Goal: Task Accomplishment & Management: Use online tool/utility

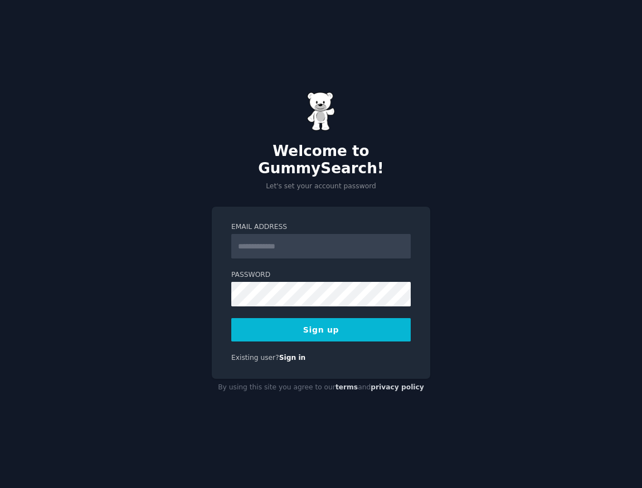
click at [265, 243] on input "Email Address" at bounding box center [321, 246] width 180 height 25
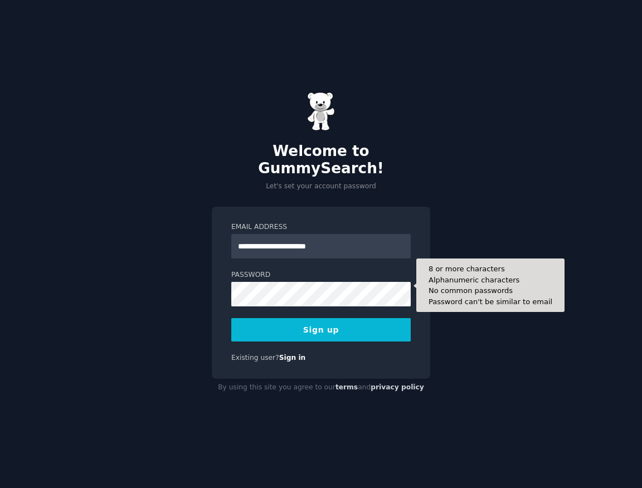
type input "**********"
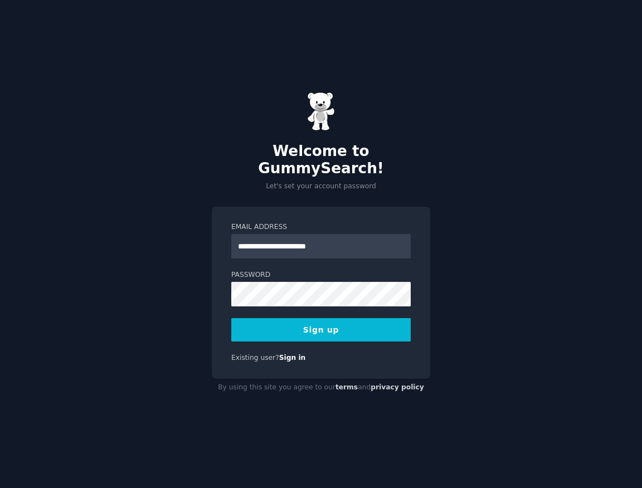
click at [353, 322] on button "Sign up" at bounding box center [321, 329] width 180 height 23
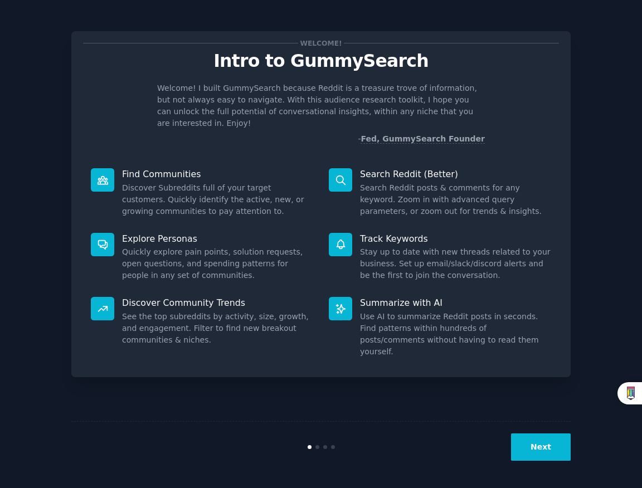
click at [554, 448] on button "Next" at bounding box center [541, 447] width 60 height 27
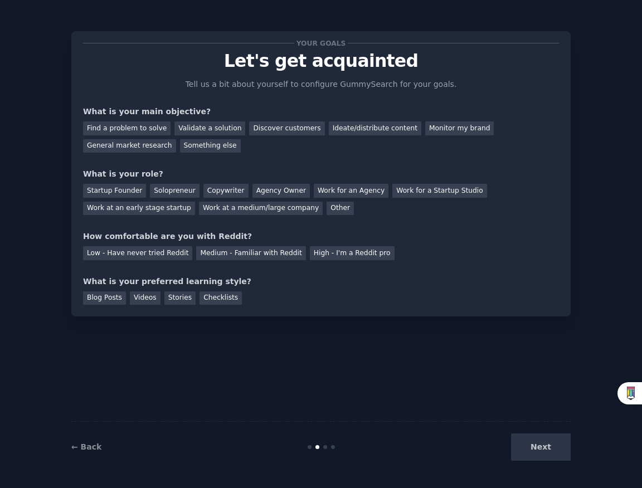
click at [554, 448] on div "Next" at bounding box center [487, 447] width 167 height 27
click at [273, 314] on div "Your goals Let's get acquainted Tell us a bit about yourself to configure Gummy…" at bounding box center [321, 174] width 500 height 286
click at [177, 191] on div "Solopreneur" at bounding box center [174, 191] width 49 height 14
click at [357, 130] on div "Ideate/distribute content" at bounding box center [375, 129] width 93 height 14
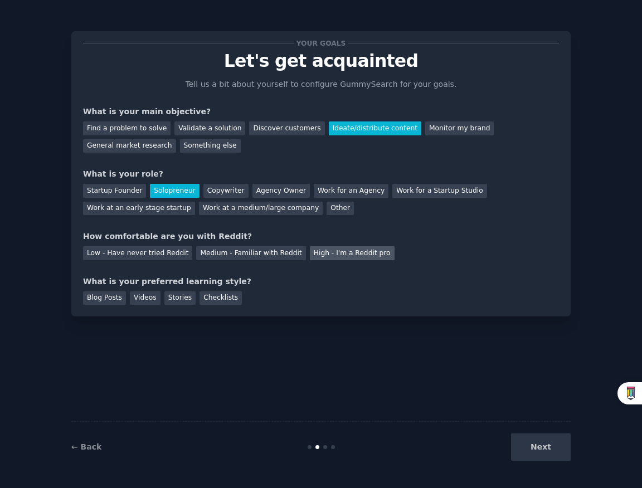
click at [324, 251] on div "High - I'm a Reddit pro" at bounding box center [352, 253] width 85 height 14
click at [183, 302] on div "Stories" at bounding box center [180, 299] width 31 height 14
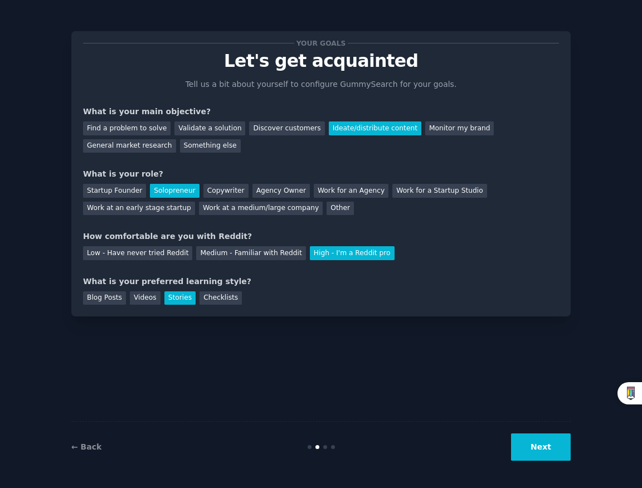
click at [552, 449] on button "Next" at bounding box center [541, 447] width 60 height 27
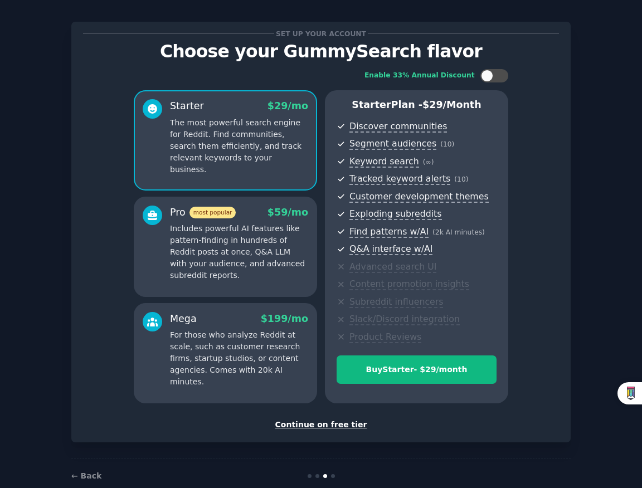
scroll to position [12, 0]
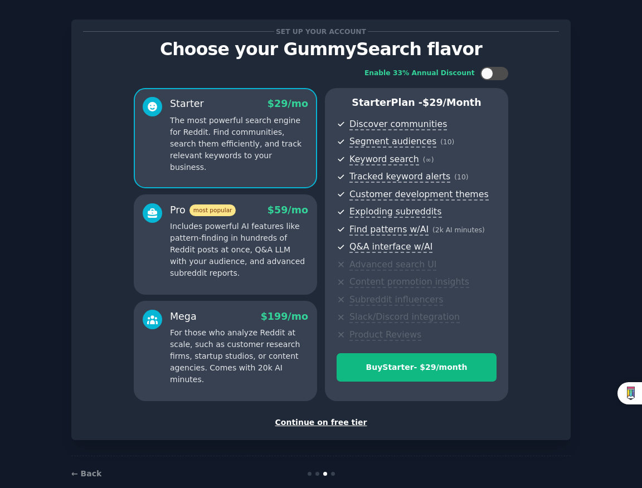
click at [342, 422] on div "Continue on free tier" at bounding box center [321, 423] width 476 height 12
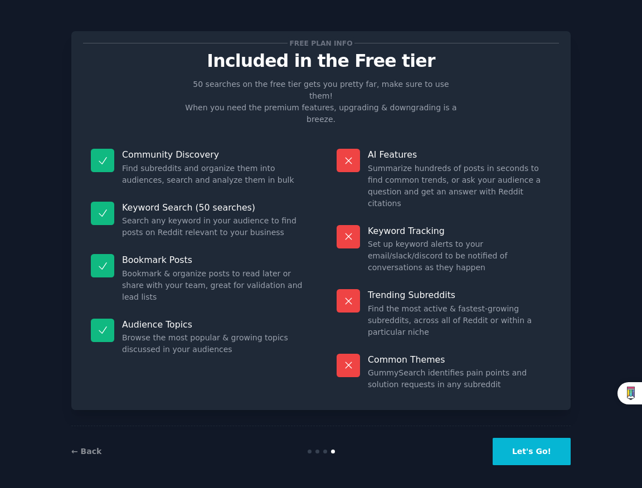
click at [550, 457] on button "Let's Go!" at bounding box center [532, 451] width 78 height 27
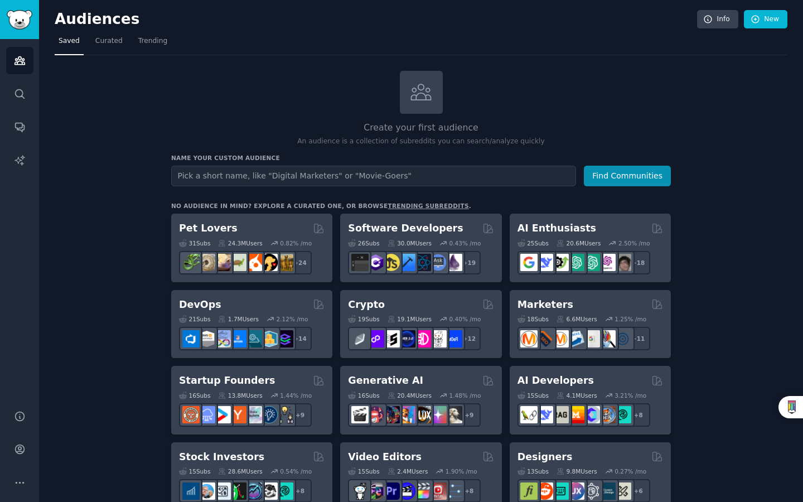
click at [245, 81] on div "Create your first audience An audience is a collection of subreddits you can se…" at bounding box center [421, 109] width 500 height 76
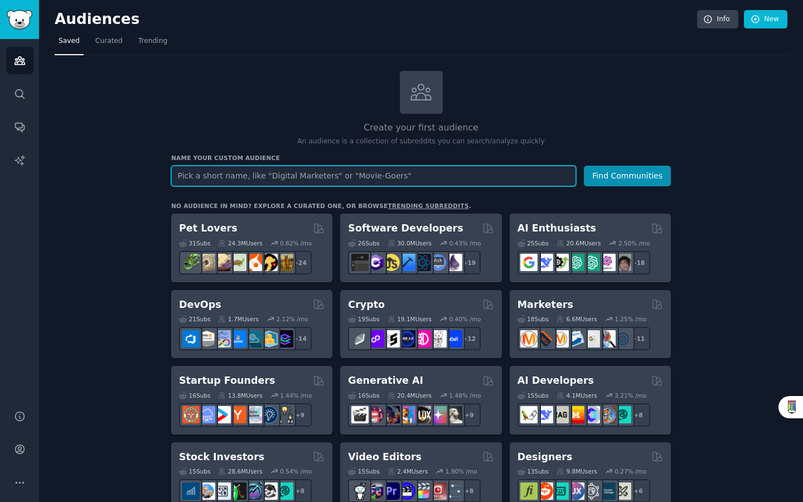
click at [302, 173] on input "text" at bounding box center [373, 176] width 405 height 21
type input "filmmakers"
click at [584, 166] on button "Find Communities" at bounding box center [627, 176] width 87 height 21
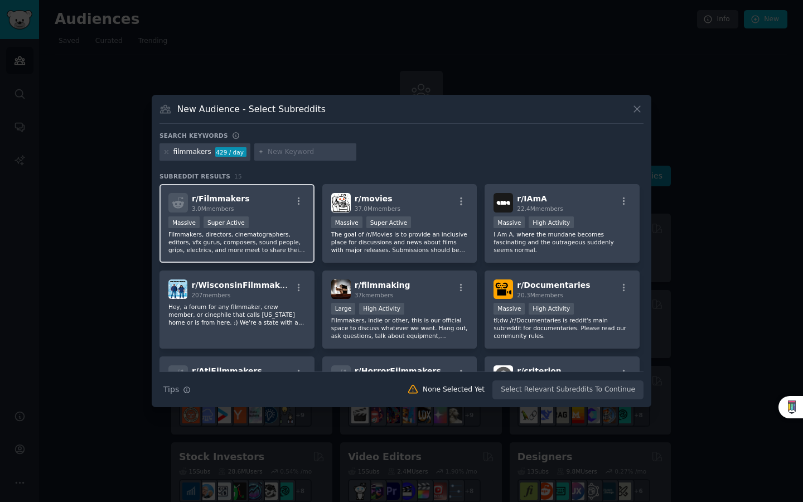
click at [215, 197] on span "r/ Filmmakers" at bounding box center [220, 198] width 57 height 9
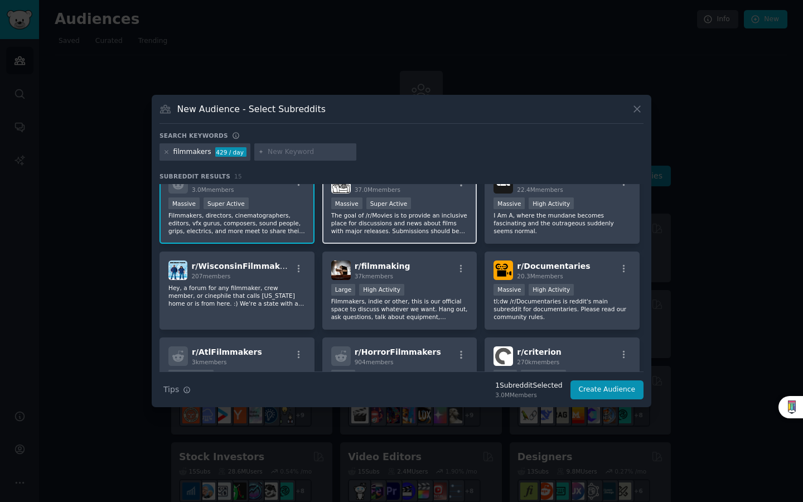
scroll to position [20, 0]
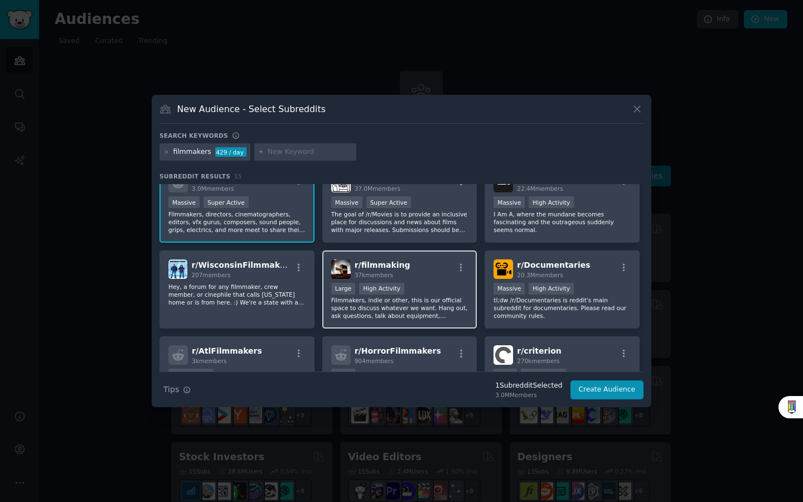
click at [441, 277] on div "r/ filmmaking 37k members" at bounding box center [399, 269] width 137 height 20
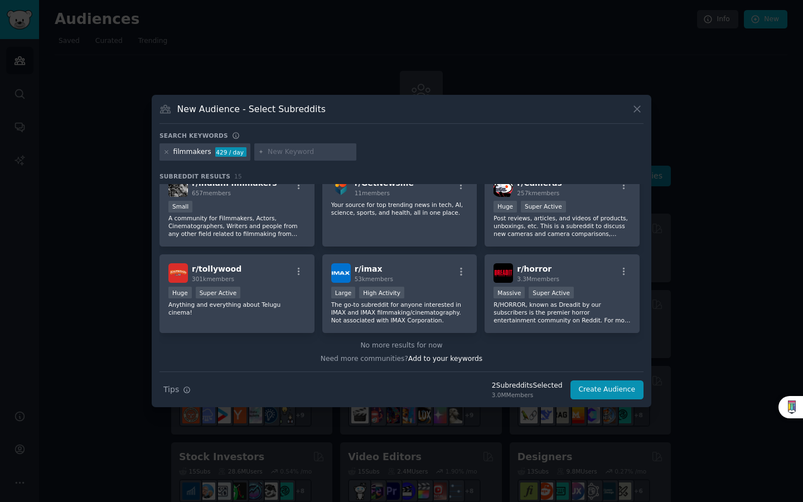
scroll to position [0, 0]
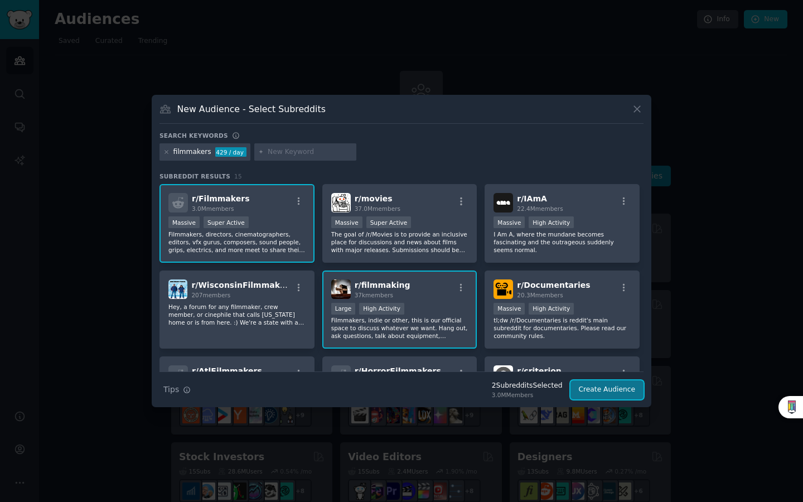
click at [615, 391] on button "Create Audience" at bounding box center [607, 389] width 74 height 19
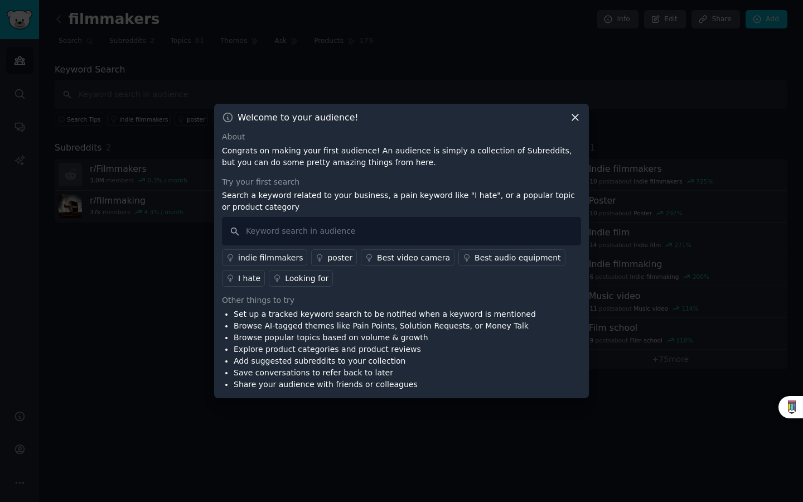
click at [573, 114] on icon at bounding box center [575, 118] width 12 height 12
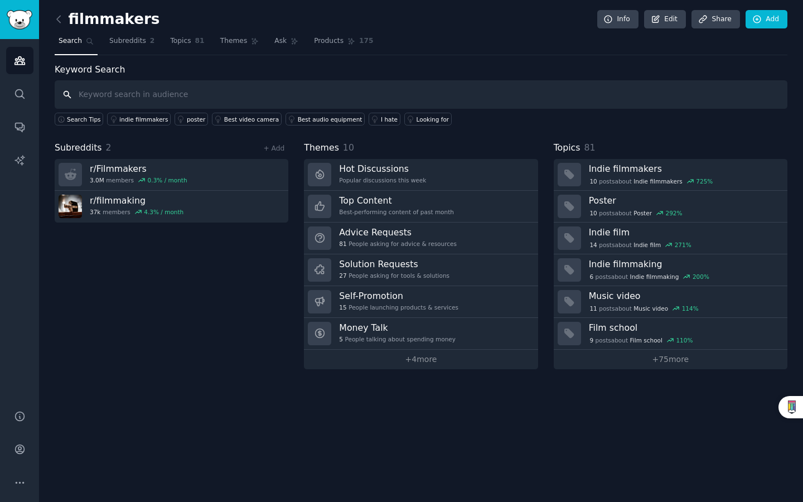
type input "w"
